Goal: Browse casually: Explore the website without a specific task or goal

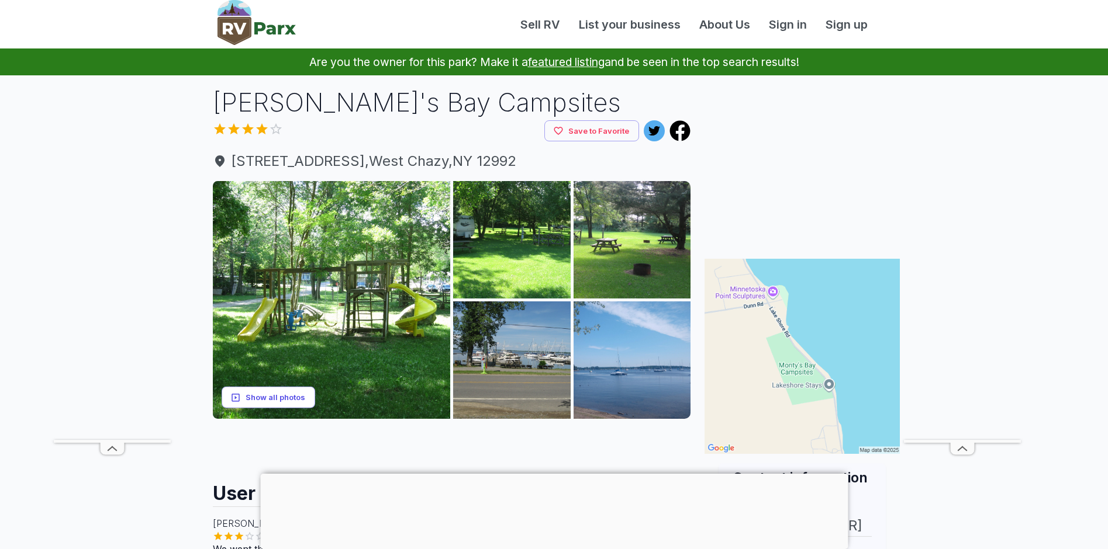
click at [276, 396] on button "Show all photos" at bounding box center [269, 398] width 94 height 22
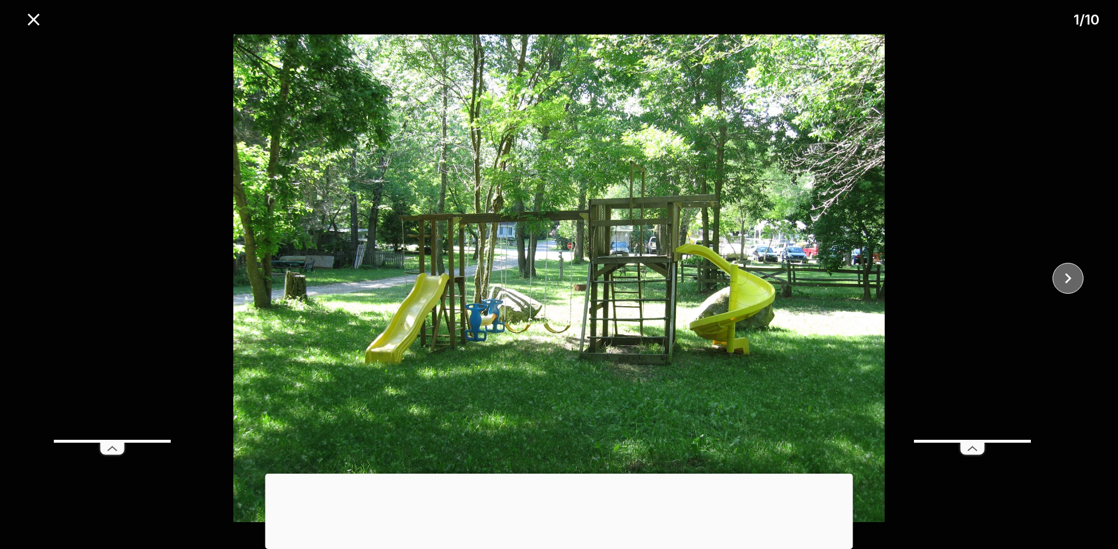
click at [1069, 277] on icon "close" at bounding box center [1067, 279] width 6 height 11
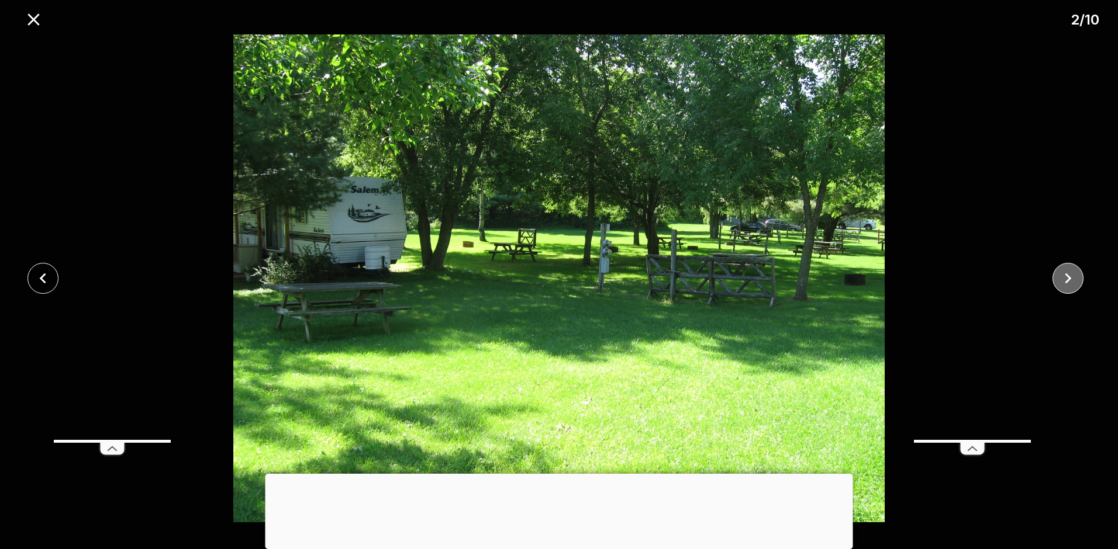
click at [1069, 277] on icon "close" at bounding box center [1067, 279] width 6 height 11
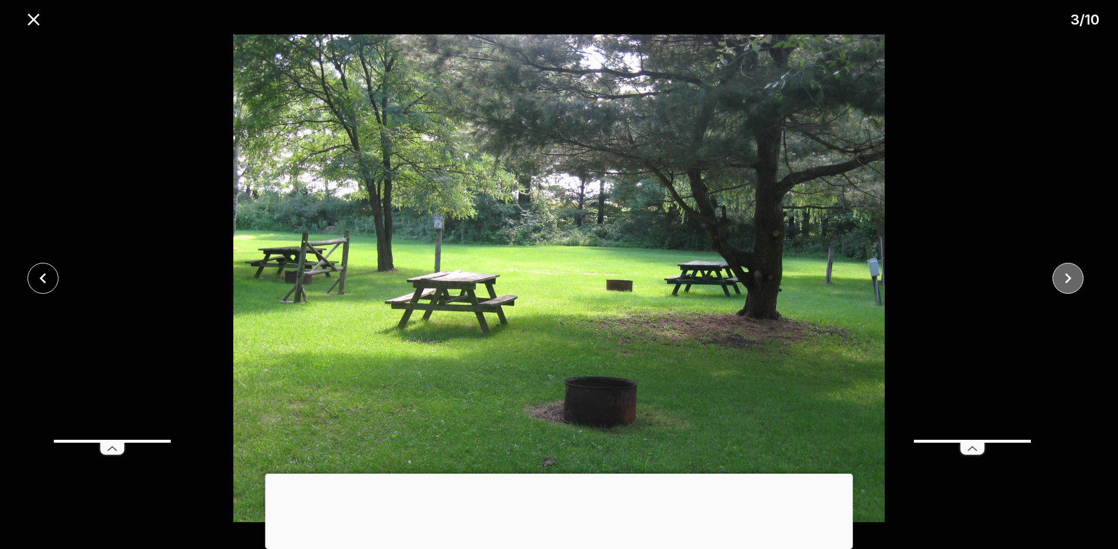
click at [1069, 277] on icon "close" at bounding box center [1067, 279] width 6 height 11
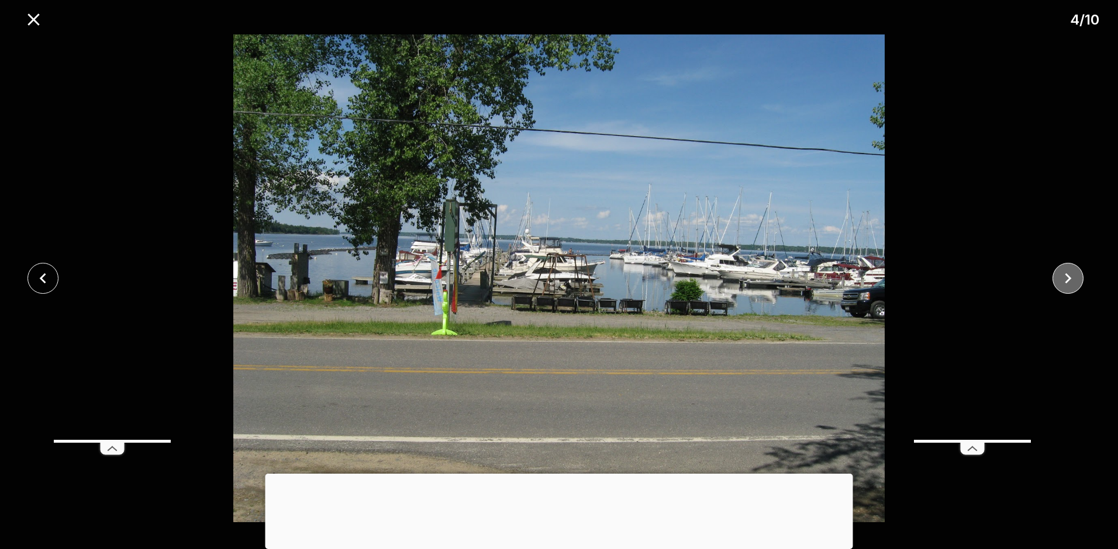
click at [1069, 277] on icon "close" at bounding box center [1067, 279] width 6 height 11
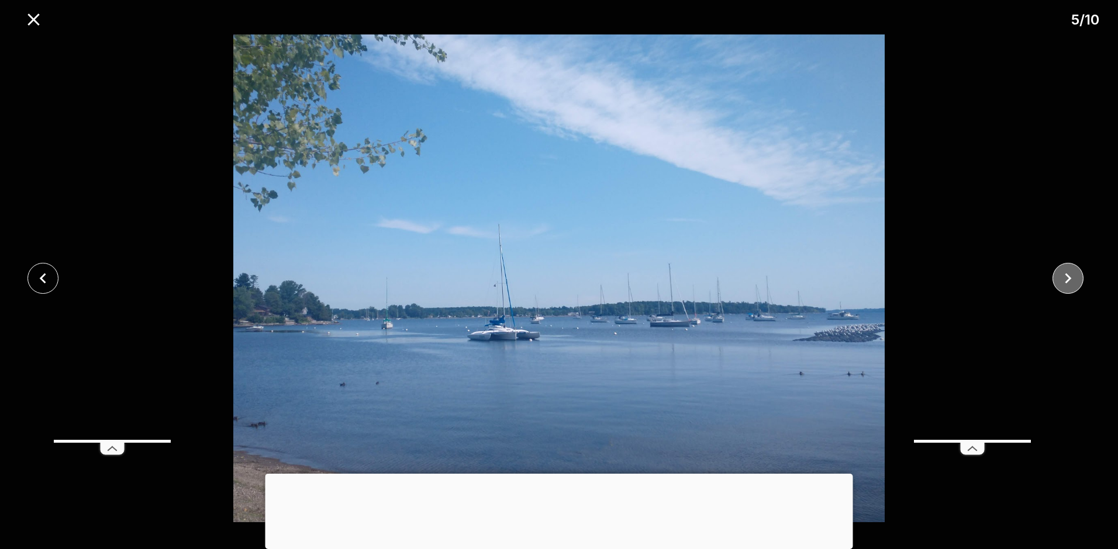
click at [1069, 277] on icon "close" at bounding box center [1067, 279] width 6 height 11
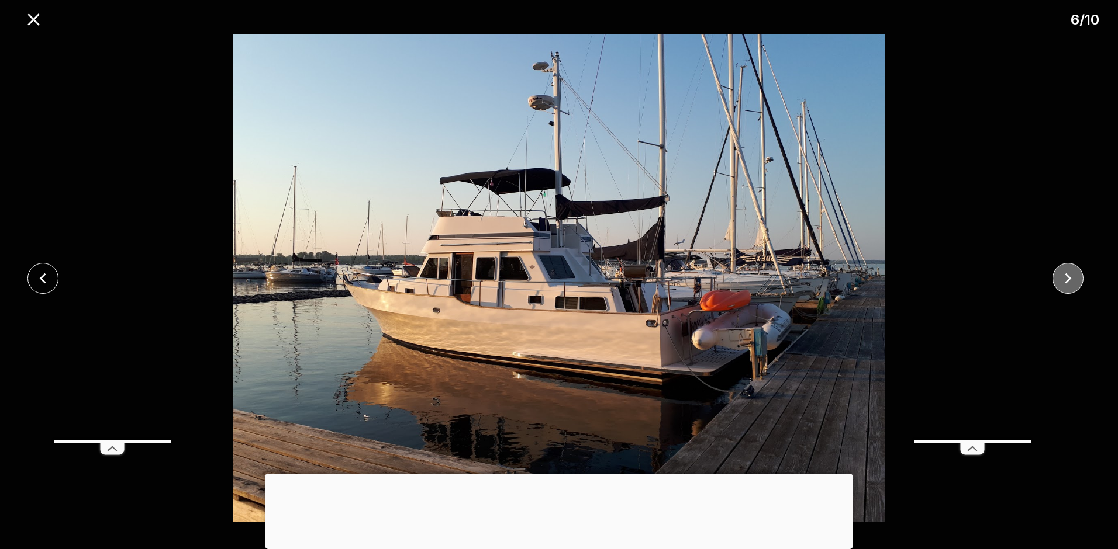
click at [1069, 277] on icon "close" at bounding box center [1067, 279] width 6 height 11
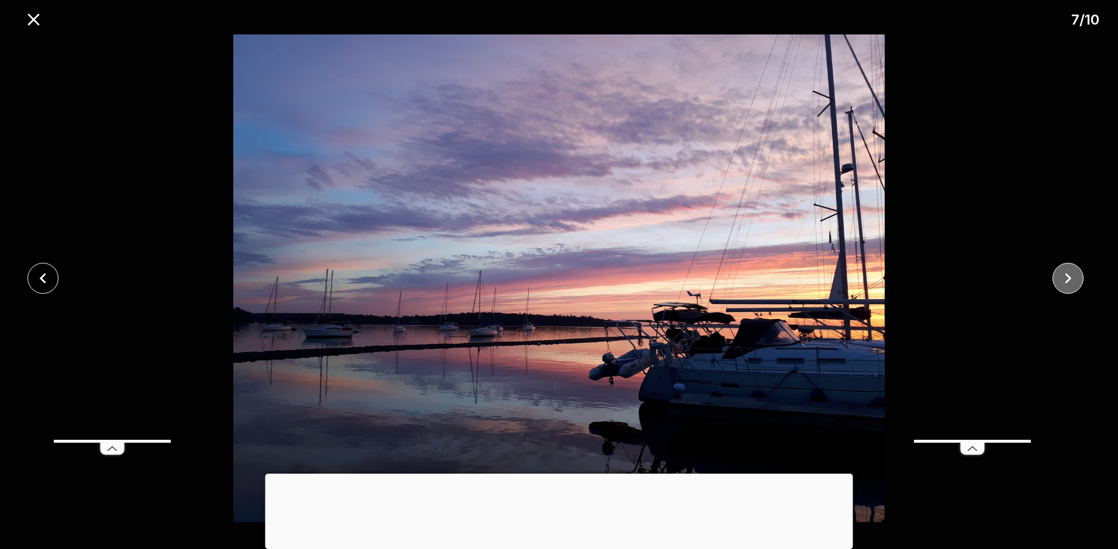
click at [1069, 277] on icon "close" at bounding box center [1067, 279] width 6 height 11
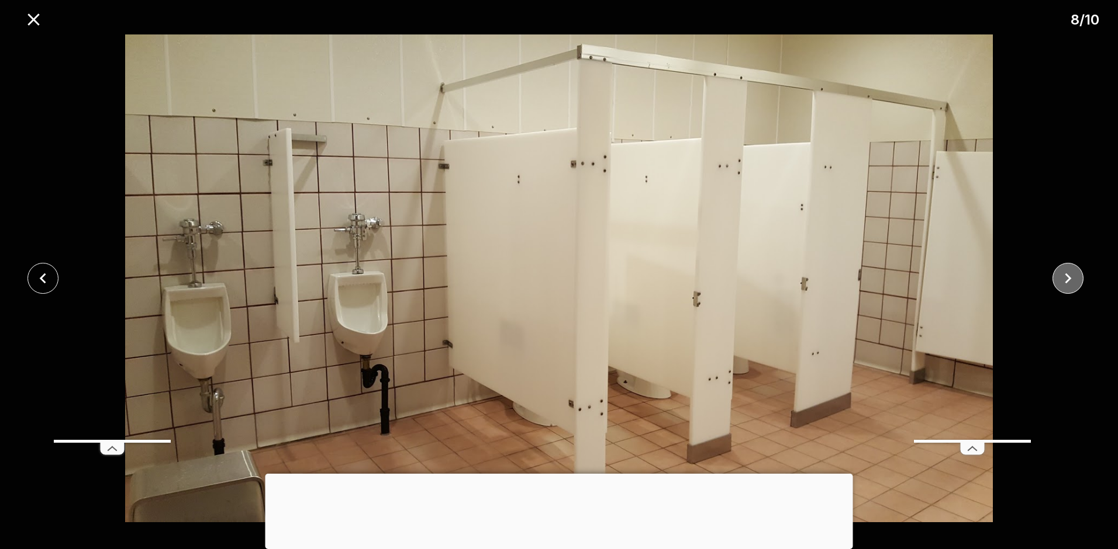
click at [1069, 277] on icon "close" at bounding box center [1067, 279] width 6 height 11
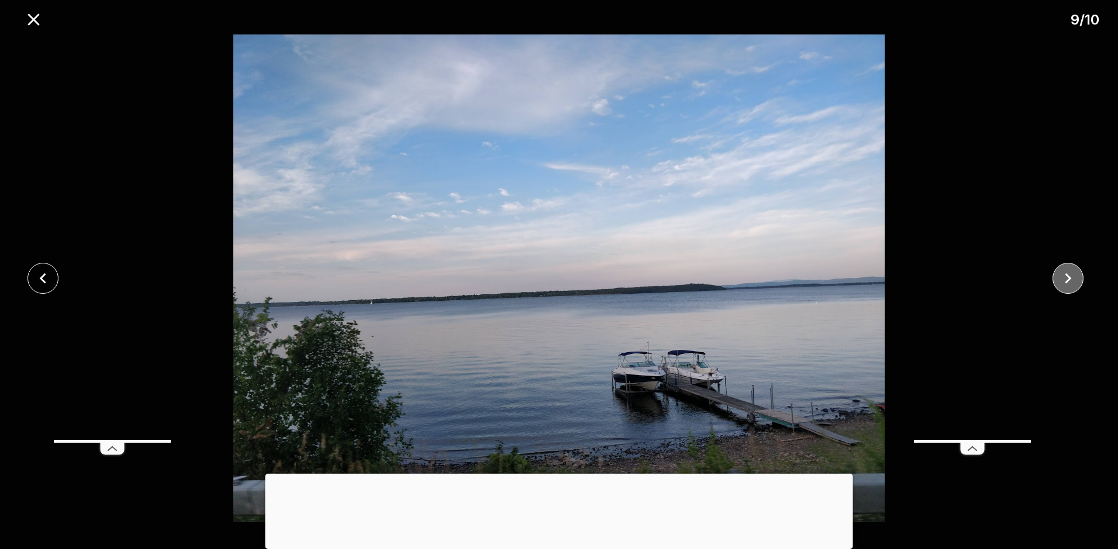
click at [1069, 277] on icon "close" at bounding box center [1067, 279] width 6 height 11
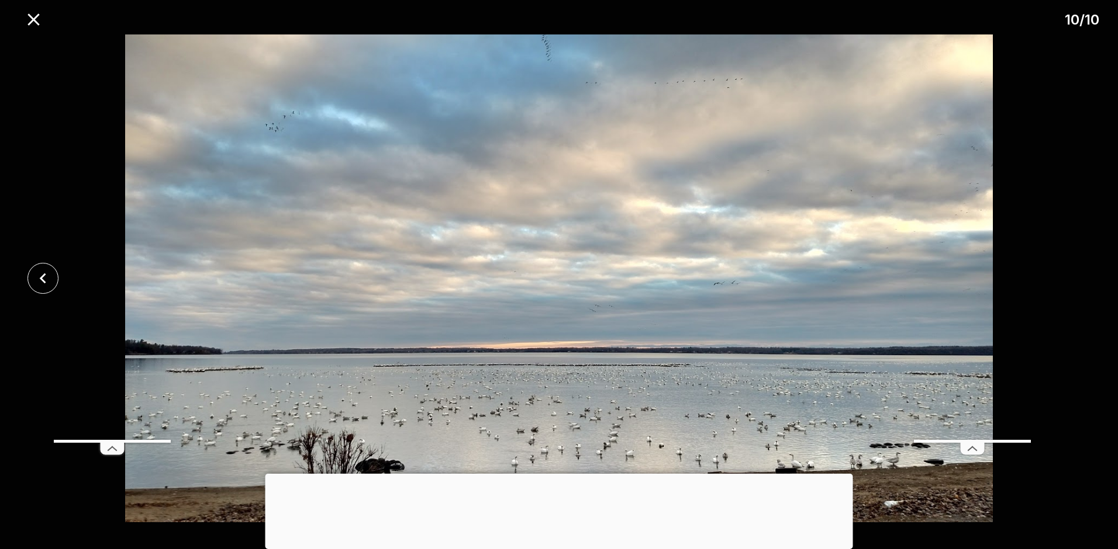
click at [1069, 277] on div at bounding box center [559, 278] width 1118 height 488
